Goal: Navigation & Orientation: Find specific page/section

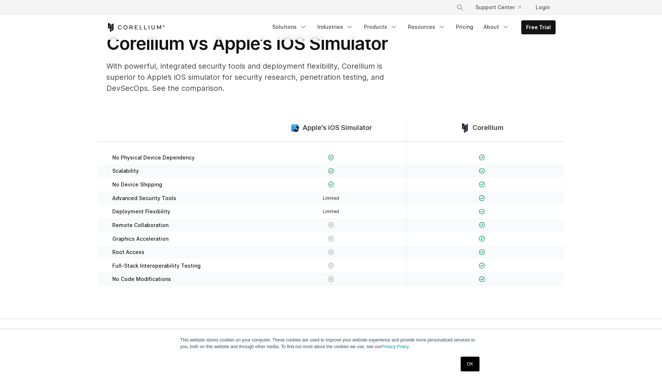
click at [152, 29] on icon "Corellium Home" at bounding box center [152, 27] width 3 height 4
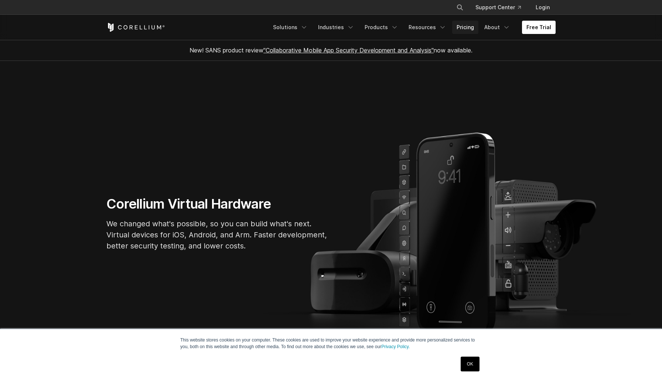
click at [473, 25] on link "Pricing" at bounding box center [465, 27] width 26 height 13
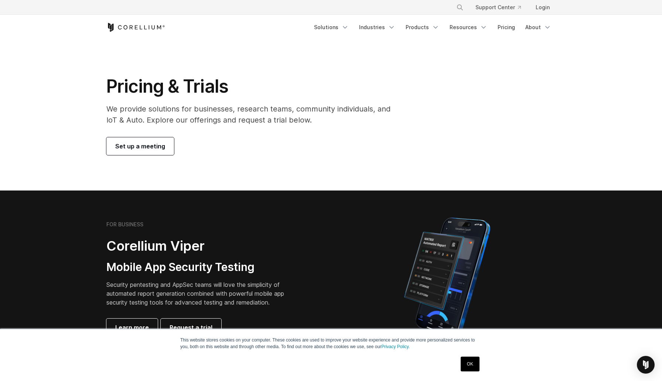
click at [135, 103] on p "We provide solutions for businesses, research teams, community individuals, and…" at bounding box center [253, 114] width 294 height 22
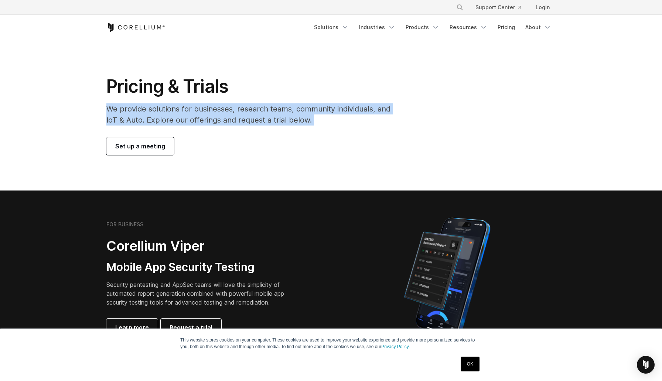
click at [135, 103] on p "We provide solutions for businesses, research teams, community individuals, and…" at bounding box center [253, 114] width 294 height 22
click at [176, 112] on p "We provide solutions for businesses, research teams, community individuals, and…" at bounding box center [253, 114] width 294 height 22
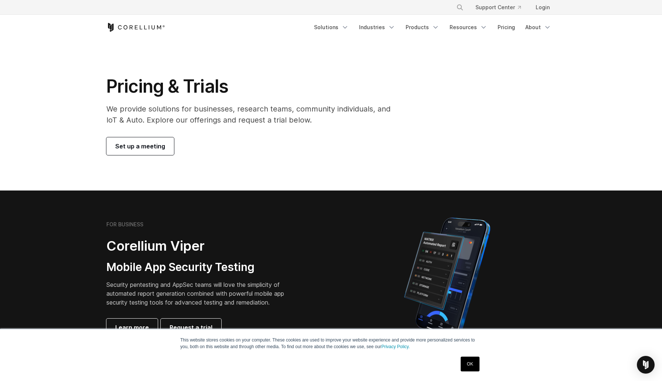
click at [138, 23] on icon "Corellium Home" at bounding box center [135, 27] width 59 height 9
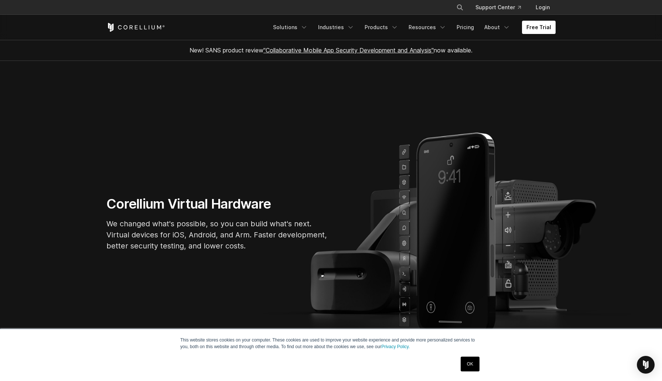
click at [205, 47] on span "New! SANS product review "Collaborative Mobile App Security Development and Ana…" at bounding box center [330, 50] width 283 height 7
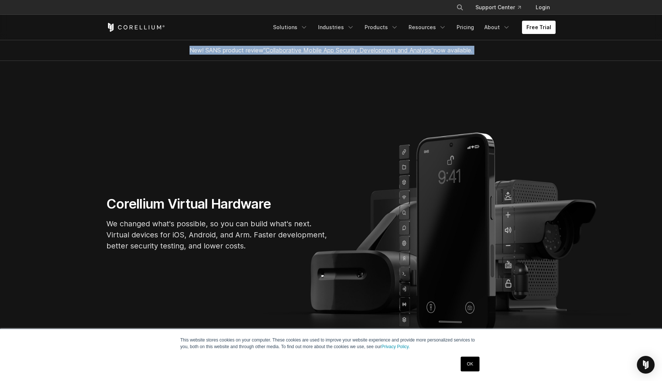
click at [153, 229] on p "We changed what's possible, so you can build what's next. Virtual devices for i…" at bounding box center [217, 234] width 222 height 33
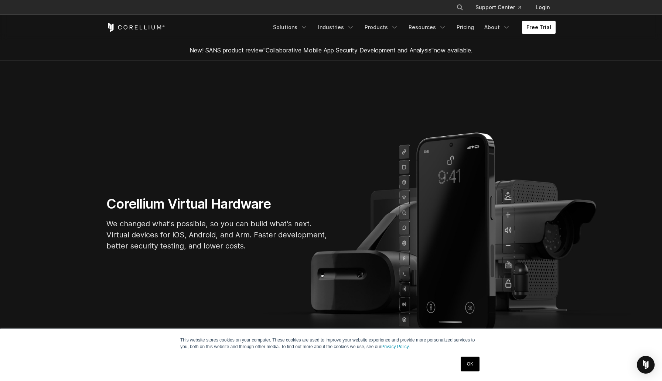
click at [153, 229] on p "We changed what's possible, so you can build what's next. Virtual devices for i…" at bounding box center [217, 234] width 222 height 33
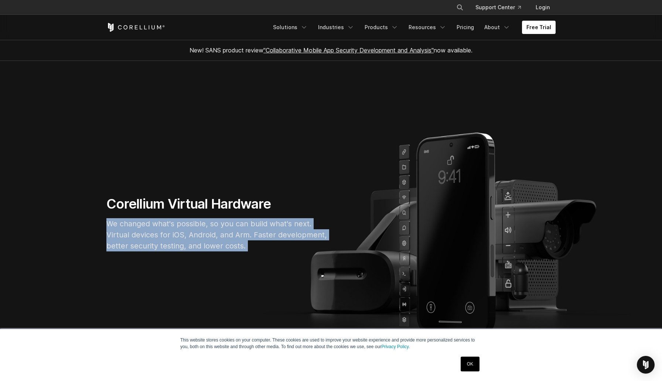
click at [143, 199] on h1 "Corellium Virtual Hardware" at bounding box center [217, 204] width 222 height 17
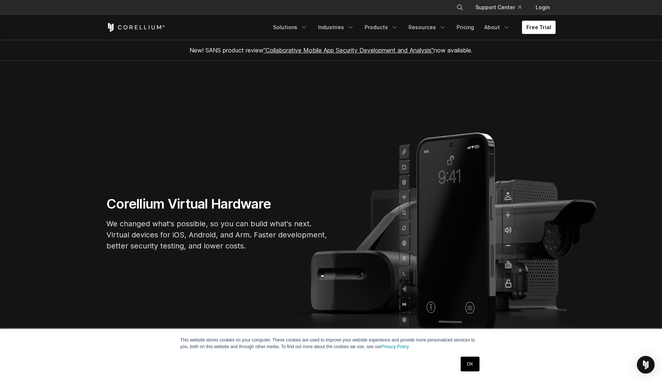
click at [143, 199] on h1 "Corellium Virtual Hardware" at bounding box center [217, 204] width 222 height 17
click at [184, 209] on h1 "Corellium Virtual Hardware" at bounding box center [217, 204] width 222 height 17
click at [231, 205] on h1 "Corellium Virtual Hardware" at bounding box center [217, 204] width 222 height 17
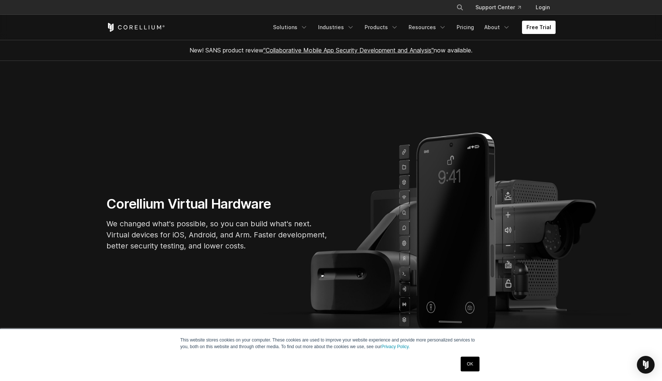
click at [120, 193] on section "Corellium Virtual Hardware We changed what's possible, so you can build what's …" at bounding box center [331, 227] width 662 height 332
click at [238, 197] on h1 "Corellium Virtual Hardware" at bounding box center [217, 204] width 222 height 17
click at [200, 237] on p "We changed what's possible, so you can build what's next. Virtual devices for i…" at bounding box center [217, 234] width 222 height 33
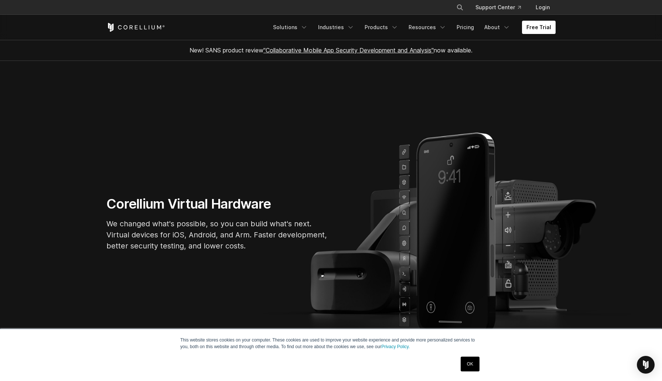
click at [200, 237] on p "We changed what's possible, so you can build what's next. Virtual devices for i…" at bounding box center [217, 234] width 222 height 33
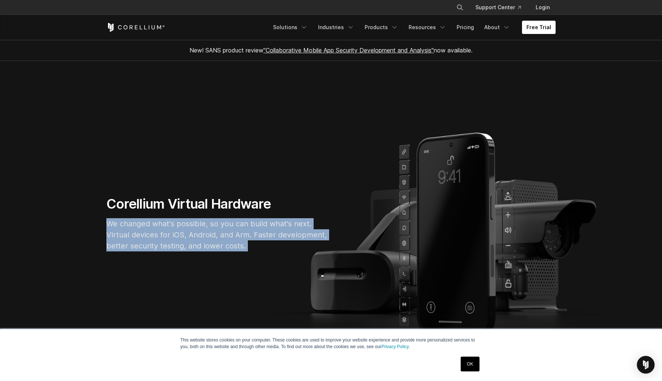
click at [125, 220] on p "We changed what's possible, so you can build what's next. Virtual devices for i…" at bounding box center [217, 234] width 222 height 33
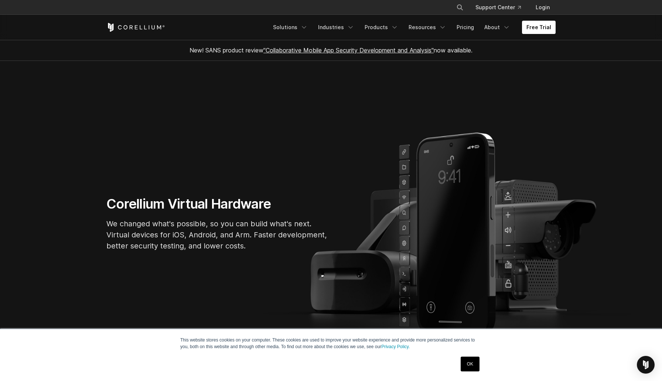
click at [125, 220] on p "We changed what's possible, so you can build what's next. Virtual devices for i…" at bounding box center [217, 234] width 222 height 33
click at [172, 233] on p "We changed what's possible, so you can build what's next. Virtual devices for i…" at bounding box center [217, 234] width 222 height 33
click at [188, 226] on p "We changed what's possible, so you can build what's next. Virtual devices for i…" at bounding box center [217, 234] width 222 height 33
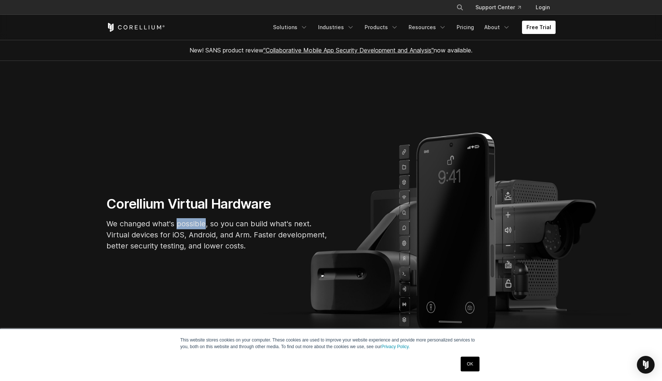
click at [193, 230] on p "We changed what's possible, so you can build what's next. Virtual devices for i…" at bounding box center [217, 234] width 222 height 33
click at [215, 239] on p "We changed what's possible, so you can build what's next. Virtual devices for i…" at bounding box center [217, 234] width 222 height 33
click at [230, 237] on p "We changed what's possible, so you can build what's next. Virtual devices for i…" at bounding box center [217, 234] width 222 height 33
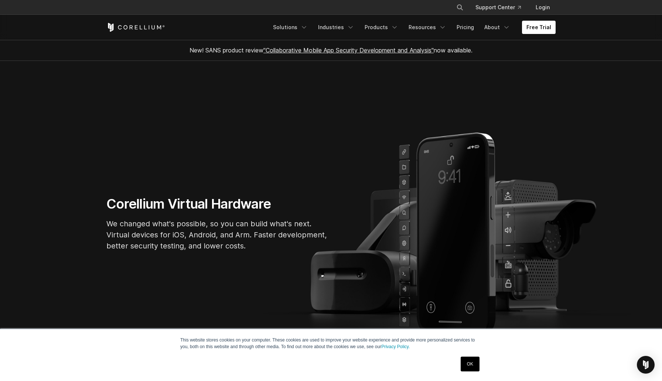
click at [230, 237] on p "We changed what's possible, so you can build what's next. Virtual devices for i…" at bounding box center [217, 234] width 222 height 33
click at [238, 236] on p "We changed what's possible, so you can build what's next. Virtual devices for i…" at bounding box center [217, 234] width 222 height 33
click at [220, 233] on p "We changed what's possible, so you can build what's next. Virtual devices for i…" at bounding box center [217, 234] width 222 height 33
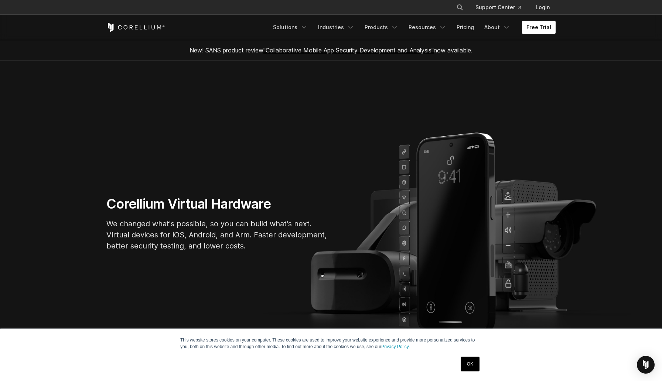
click at [231, 242] on p "We changed what's possible, so you can build what's next. Virtual devices for i…" at bounding box center [217, 234] width 222 height 33
click at [284, 237] on p "We changed what's possible, so you can build what's next. Virtual devices for i…" at bounding box center [217, 234] width 222 height 33
click at [262, 230] on p "We changed what's possible, so you can build what's next. Virtual devices for i…" at bounding box center [217, 234] width 222 height 33
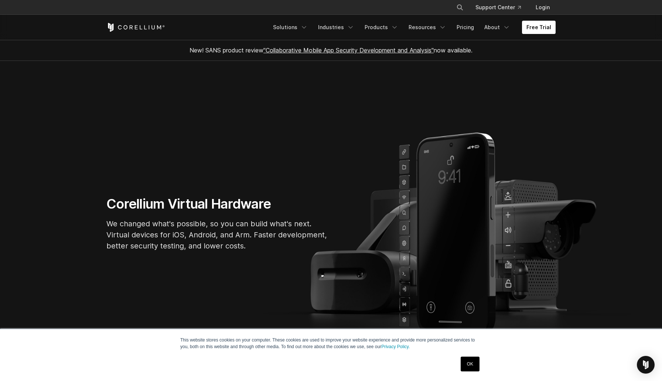
click at [262, 230] on p "We changed what's possible, so you can build what's next. Virtual devices for i…" at bounding box center [217, 234] width 222 height 33
click at [274, 245] on p "We changed what's possible, so you can build what's next. Virtual devices for i…" at bounding box center [217, 234] width 222 height 33
